Goal: Complete application form

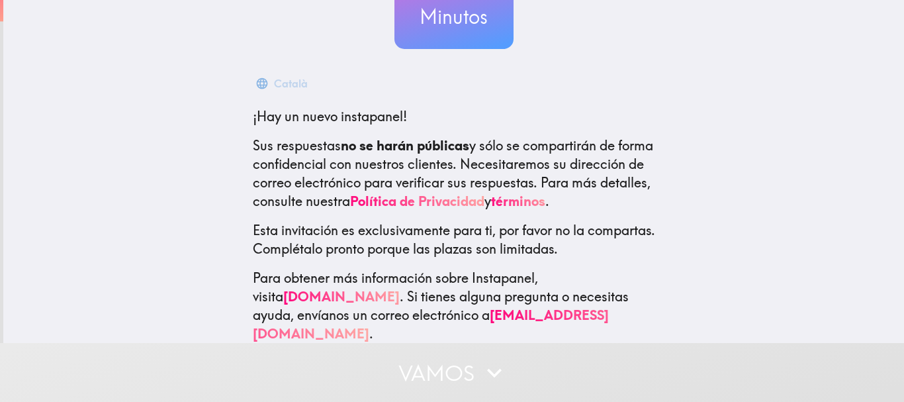
scroll to position [167, 0]
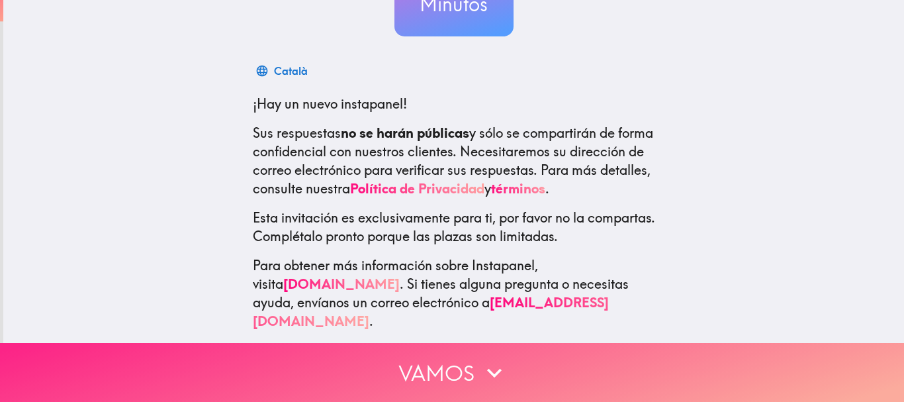
click at [448, 376] on button "Vamos" at bounding box center [452, 372] width 904 height 59
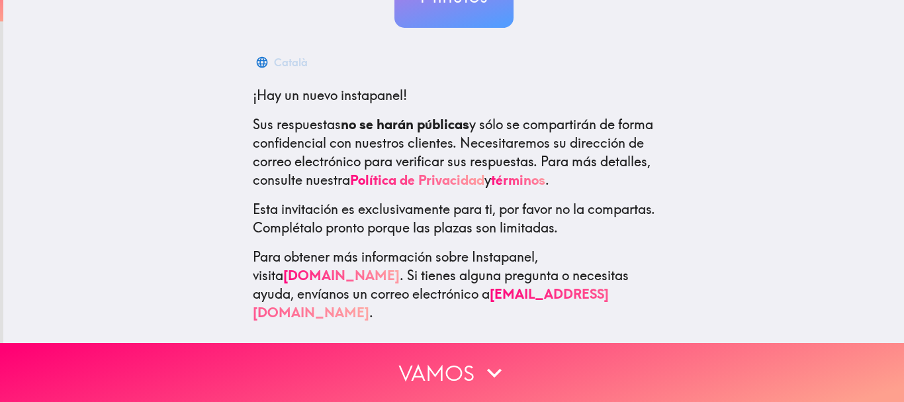
scroll to position [19, 0]
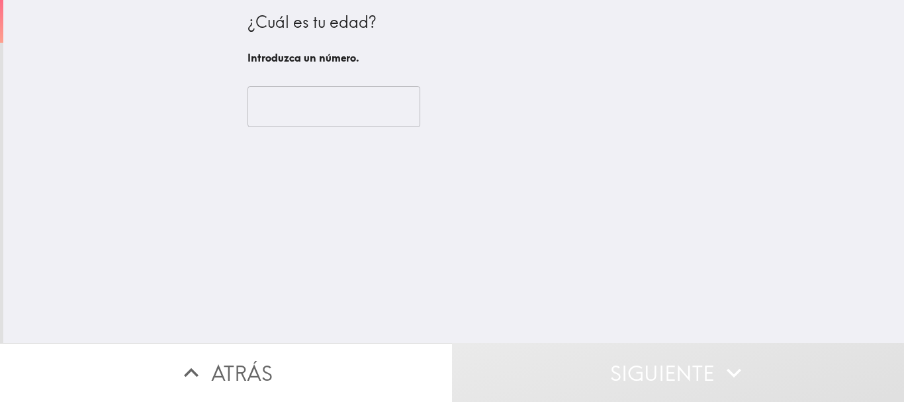
click at [364, 125] on input "number" at bounding box center [333, 106] width 173 height 41
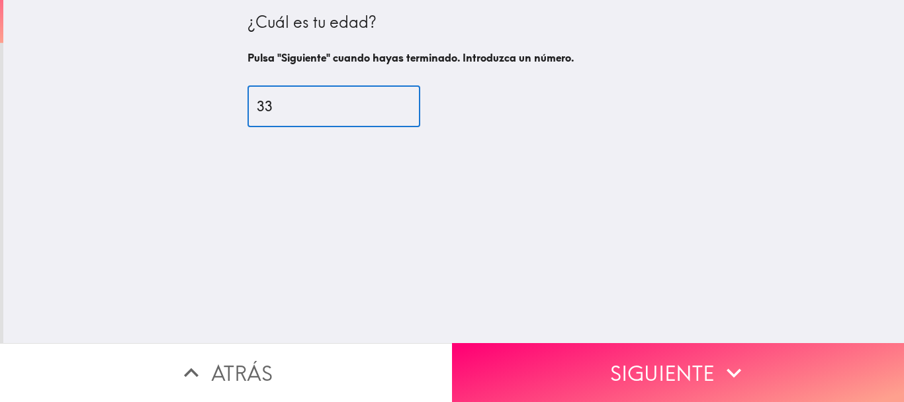
type input "33"
click at [602, 329] on div "¿Cuál es tu edad? Pulsa "Siguiente" cuando hayas terminado. Introduzca un númer…" at bounding box center [453, 171] width 900 height 343
click at [607, 349] on button "Siguiente" at bounding box center [678, 372] width 452 height 59
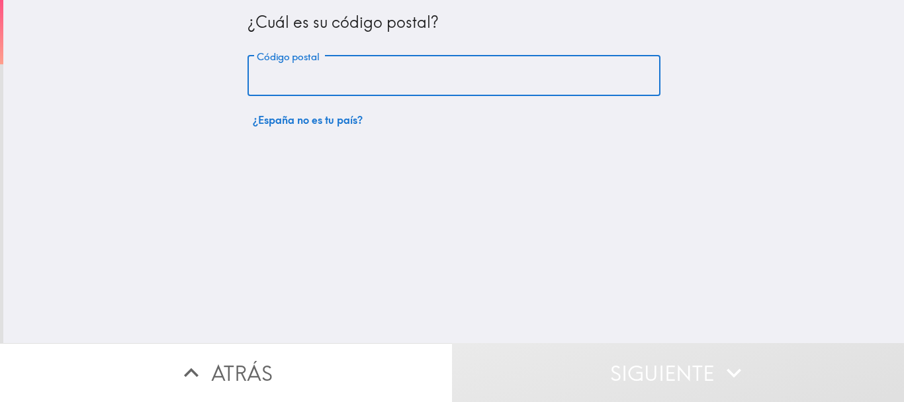
click at [343, 92] on input "Código postal" at bounding box center [453, 76] width 413 height 41
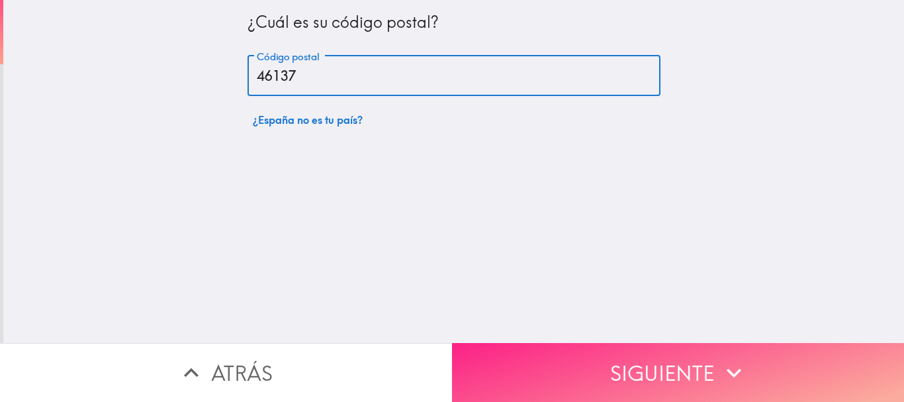
type input "46137"
click at [606, 353] on button "Siguiente" at bounding box center [678, 372] width 452 height 59
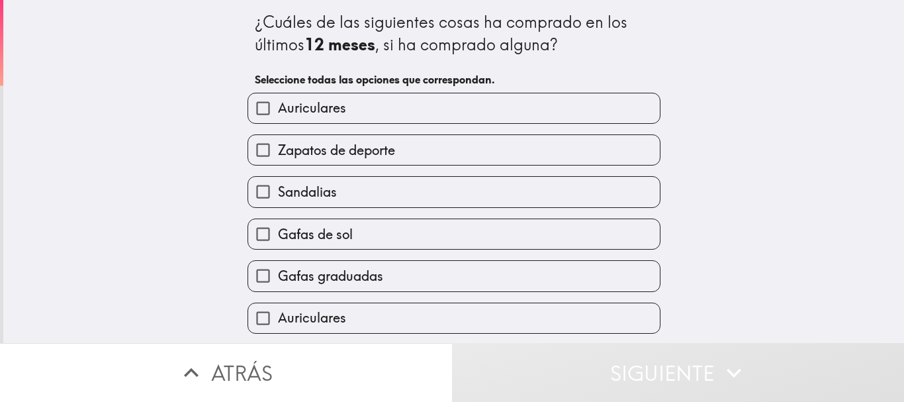
click at [402, 112] on label "Auriculares" at bounding box center [453, 108] width 411 height 30
click at [278, 112] on input "Auriculares" at bounding box center [263, 108] width 30 height 30
checkbox input "true"
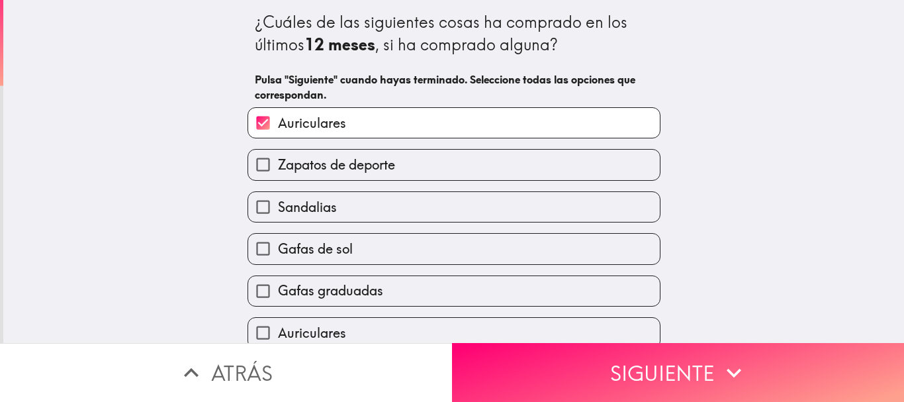
click at [383, 173] on span "Zapatos de deporte" at bounding box center [336, 164] width 117 height 19
click at [278, 173] on input "Zapatos de deporte" at bounding box center [263, 164] width 30 height 30
checkbox input "true"
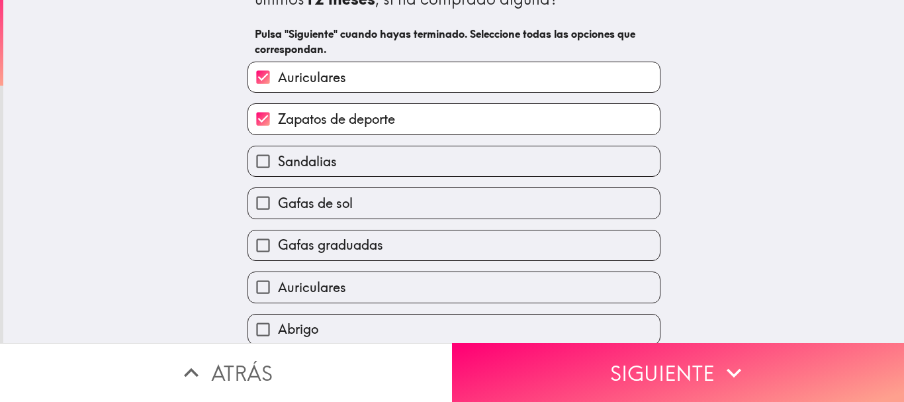
scroll to position [66, 0]
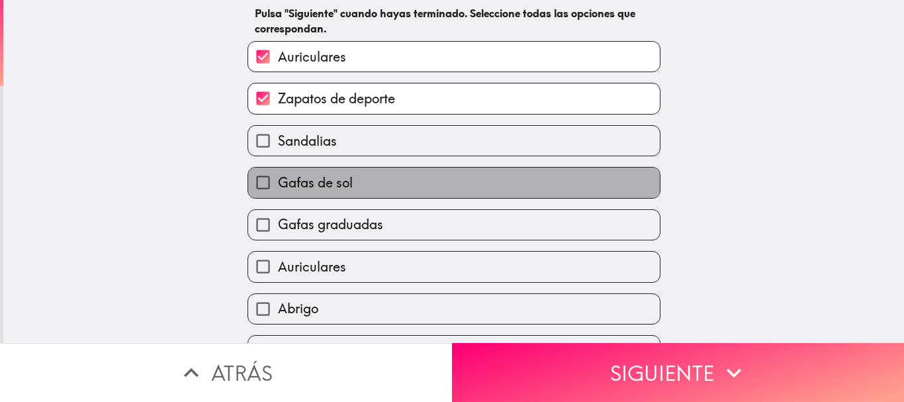
click at [379, 190] on label "Gafas de sol" at bounding box center [453, 182] width 411 height 30
click at [278, 190] on input "Gafas de sol" at bounding box center [263, 182] width 30 height 30
checkbox input "true"
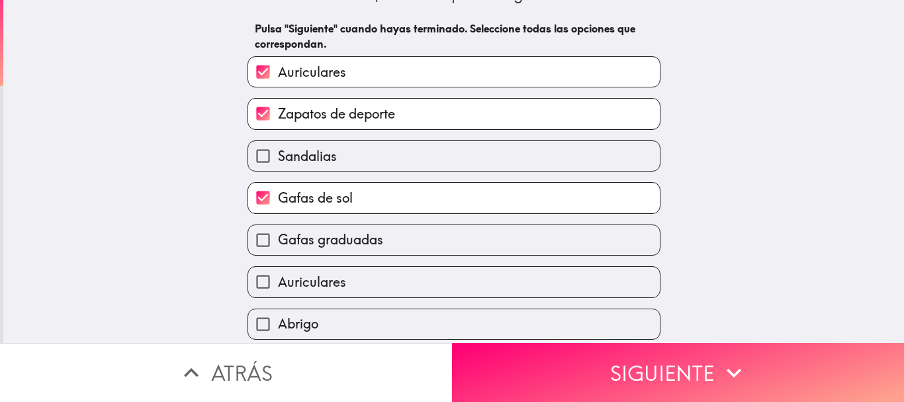
scroll to position [183, 0]
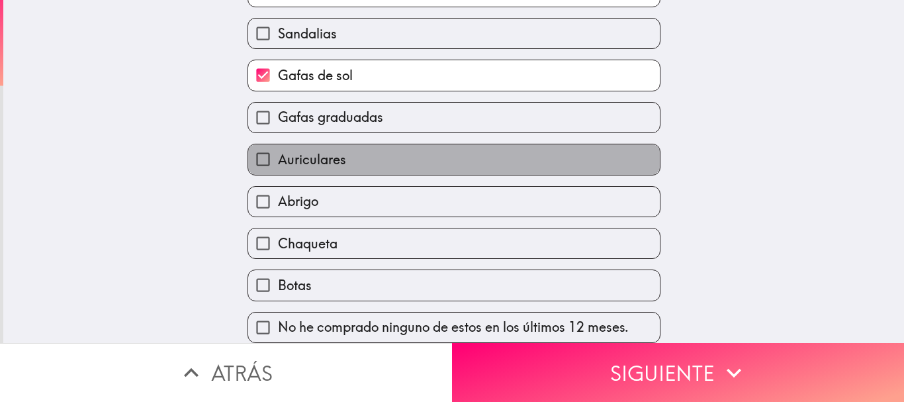
click at [374, 153] on label "Auriculares" at bounding box center [453, 159] width 411 height 30
click at [278, 153] on input "Auriculares" at bounding box center [263, 159] width 30 height 30
checkbox input "true"
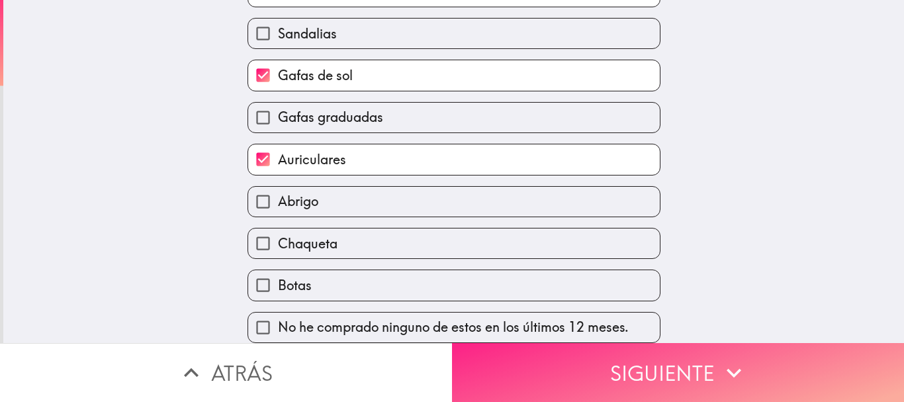
click at [534, 370] on button "Siguiente" at bounding box center [678, 372] width 452 height 59
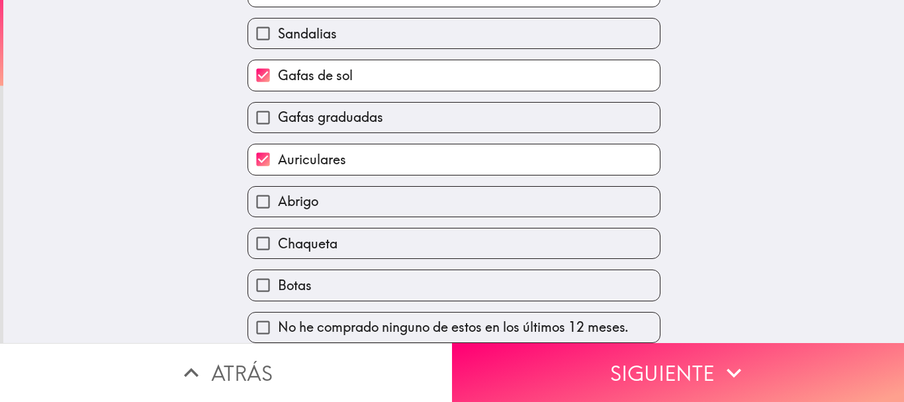
scroll to position [0, 0]
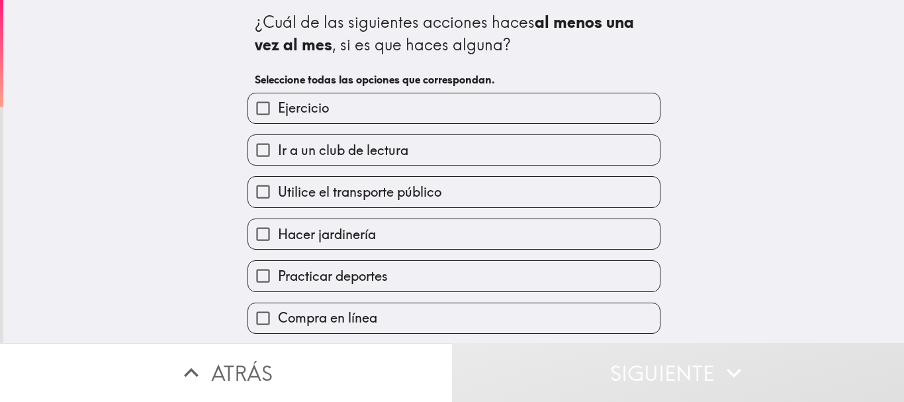
click at [426, 122] on label "Ejercicio" at bounding box center [453, 108] width 411 height 30
click at [278, 122] on input "Ejercicio" at bounding box center [263, 108] width 30 height 30
checkbox input "true"
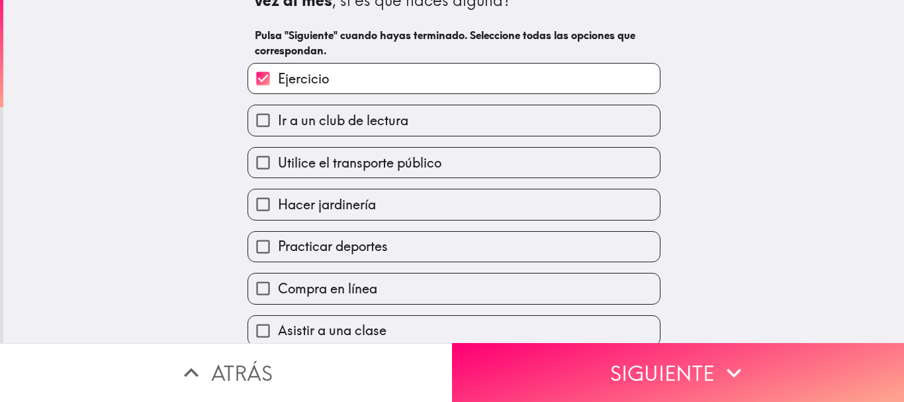
scroll to position [66, 0]
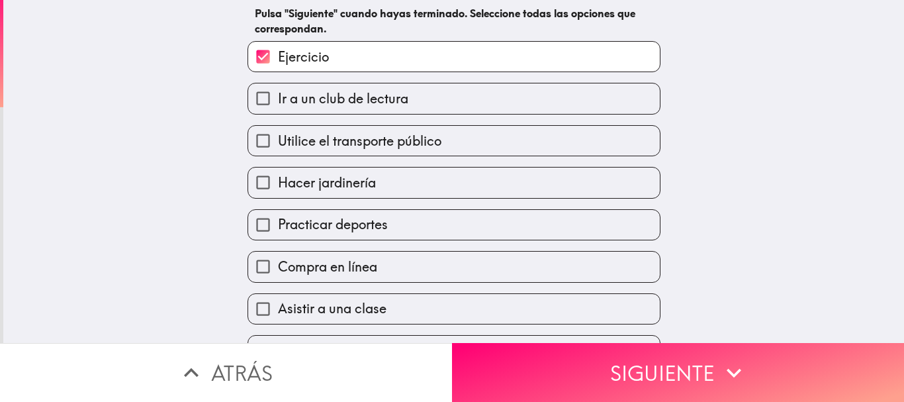
click at [372, 224] on span "Practicar deportes" at bounding box center [333, 224] width 110 height 19
click at [278, 224] on input "Practicar deportes" at bounding box center [263, 225] width 30 height 30
checkbox input "true"
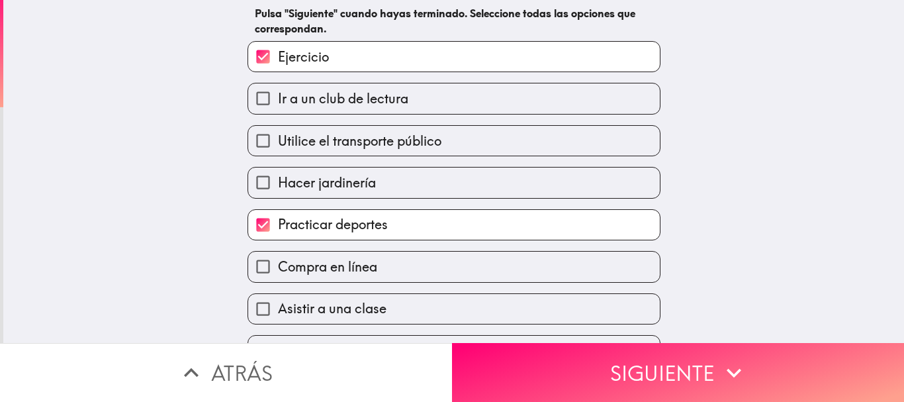
click at [370, 268] on label "Compra en línea" at bounding box center [453, 266] width 411 height 30
click at [278, 268] on input "Compra en línea" at bounding box center [263, 266] width 30 height 30
checkbox input "true"
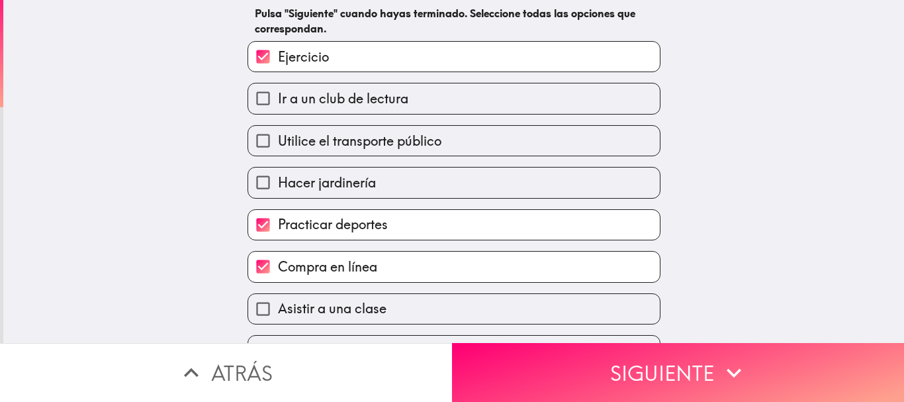
click at [422, 122] on div "Utilice el transporte público" at bounding box center [448, 135] width 423 height 42
click at [428, 146] on span "Utilice el transporte público" at bounding box center [359, 141] width 163 height 19
click at [278, 146] on input "Utilice el transporte público" at bounding box center [263, 141] width 30 height 30
checkbox input "true"
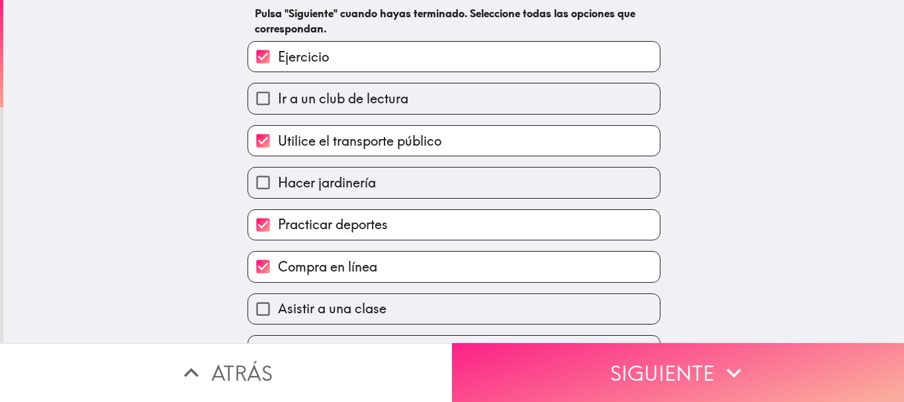
click at [597, 360] on button "Siguiente" at bounding box center [678, 372] width 452 height 59
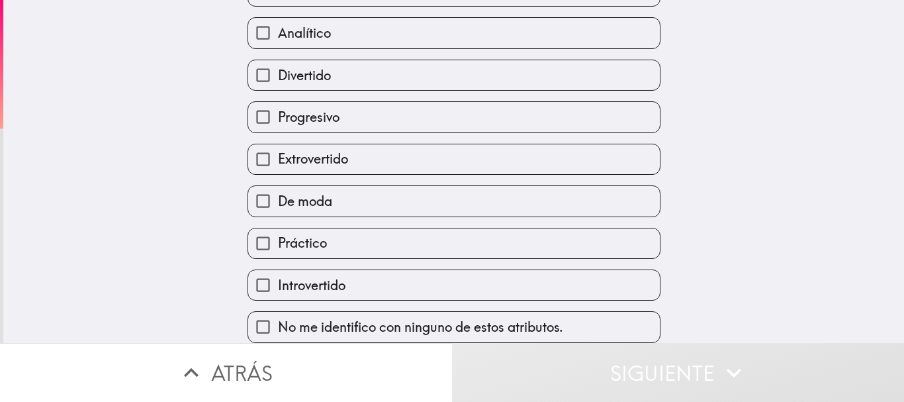
click at [321, 149] on span "Extrovertido" at bounding box center [313, 158] width 70 height 19
click at [278, 144] on input "Extrovertido" at bounding box center [263, 159] width 30 height 30
checkbox input "true"
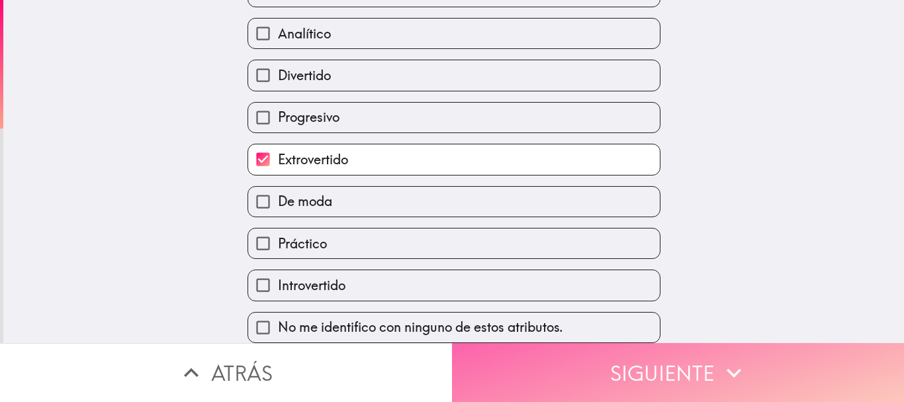
click at [557, 374] on button "Siguiente" at bounding box center [678, 372] width 452 height 59
